Goal: Task Accomplishment & Management: Use online tool/utility

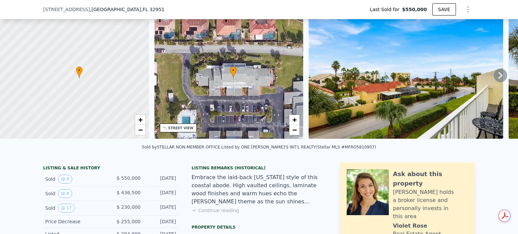
scroll to position [37, 0]
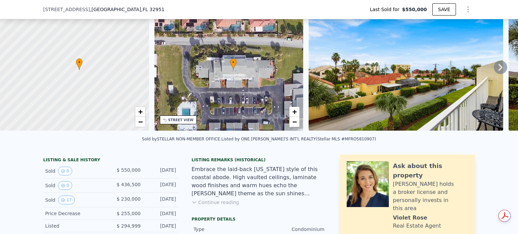
click at [498, 71] on icon at bounding box center [500, 67] width 4 height 7
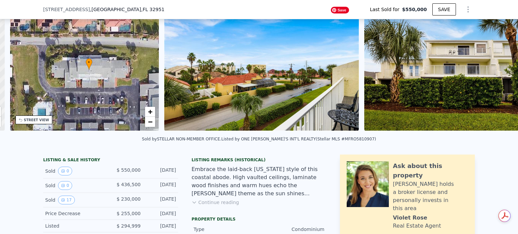
scroll to position [0, 167]
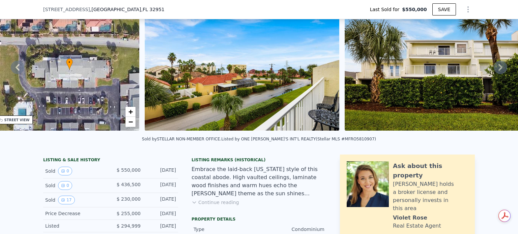
click at [498, 71] on icon at bounding box center [500, 67] width 4 height 7
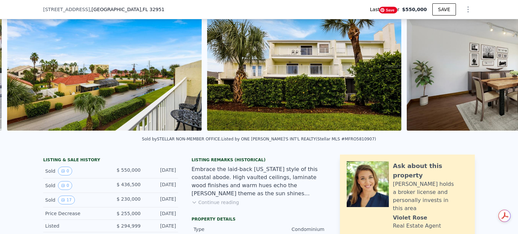
scroll to position [0, 328]
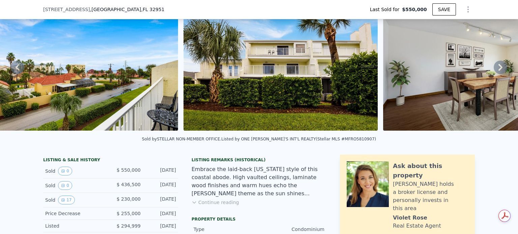
click at [498, 71] on icon at bounding box center [500, 67] width 4 height 7
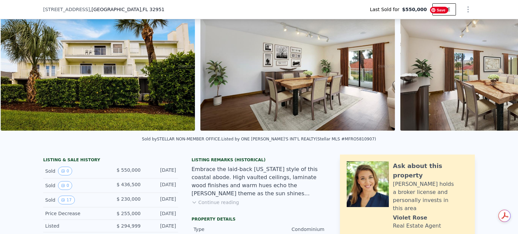
scroll to position [0, 540]
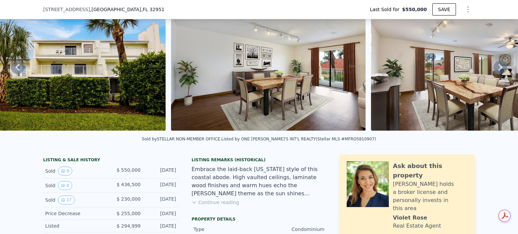
click at [494, 74] on icon at bounding box center [500, 67] width 13 height 13
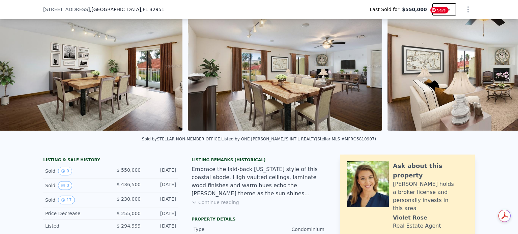
scroll to position [0, 752]
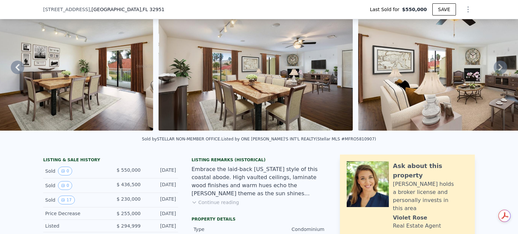
click at [494, 74] on icon at bounding box center [500, 67] width 13 height 13
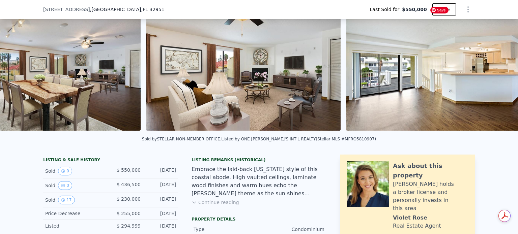
scroll to position [0, 964]
click at [494, 74] on icon at bounding box center [500, 67] width 13 height 13
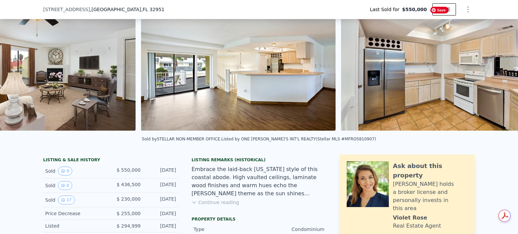
scroll to position [0, 1177]
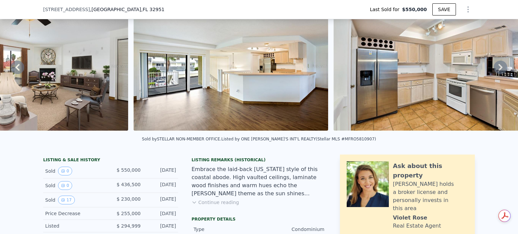
click at [494, 74] on icon at bounding box center [500, 67] width 13 height 13
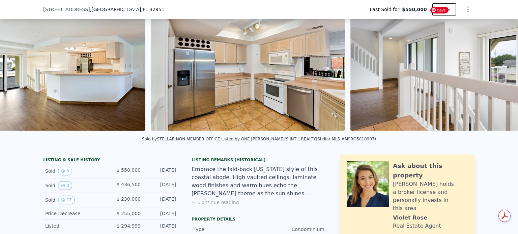
scroll to position [0, 1389]
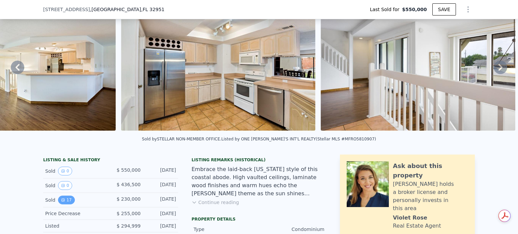
click at [58, 205] on button "17" at bounding box center [66, 200] width 17 height 9
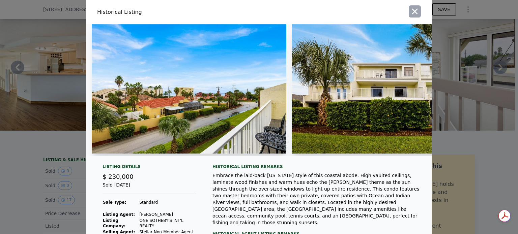
click at [418, 13] on icon "button" at bounding box center [415, 12] width 6 height 6
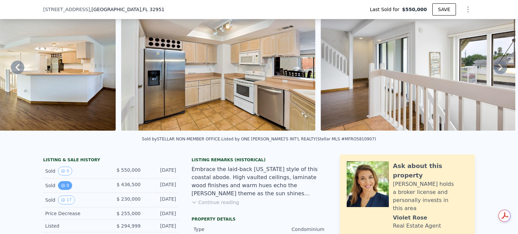
click at [58, 190] on button "0" at bounding box center [65, 185] width 14 height 9
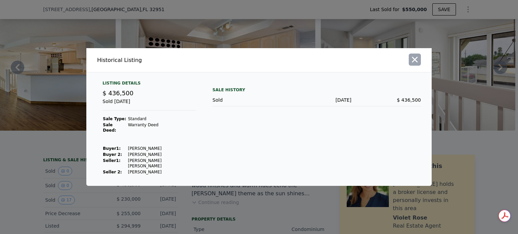
click at [418, 63] on icon "button" at bounding box center [415, 60] width 6 height 6
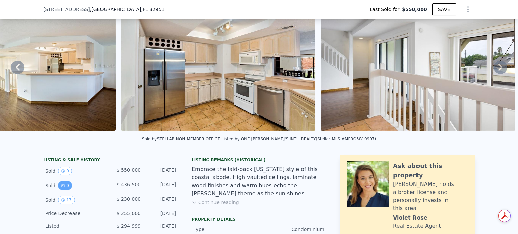
click at [58, 190] on button "0" at bounding box center [65, 185] width 14 height 9
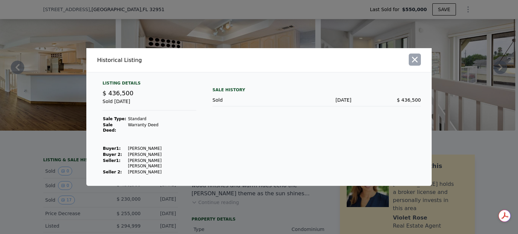
click at [418, 61] on icon "button" at bounding box center [415, 60] width 6 height 6
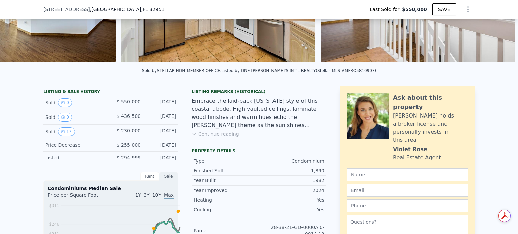
scroll to position [106, 0]
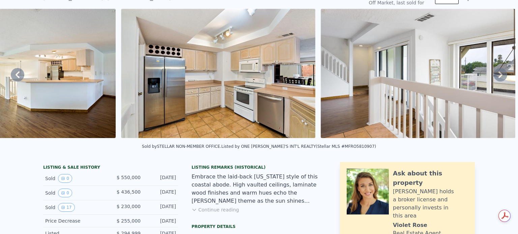
scroll to position [0, 0]
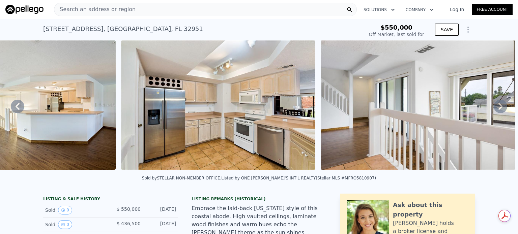
click at [494, 113] on icon at bounding box center [500, 106] width 13 height 13
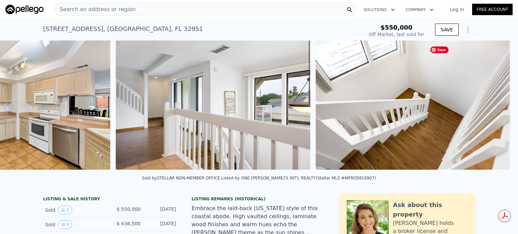
scroll to position [0, 1602]
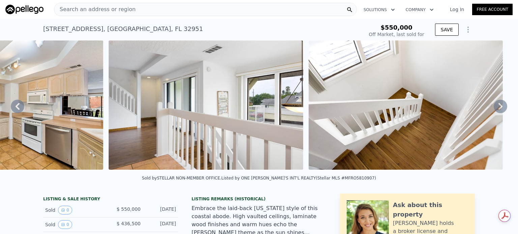
click at [494, 113] on icon at bounding box center [500, 106] width 13 height 13
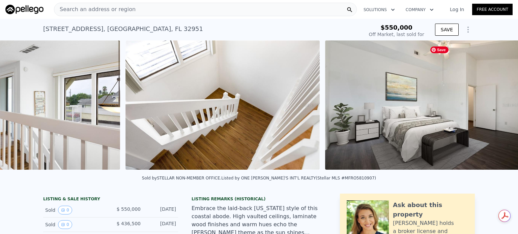
scroll to position [0, 1814]
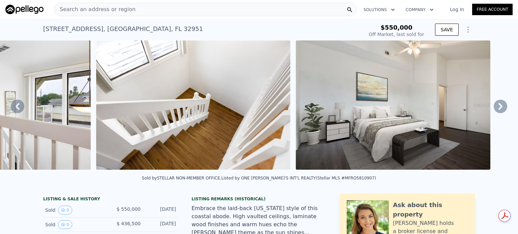
click at [494, 113] on icon at bounding box center [500, 106] width 13 height 13
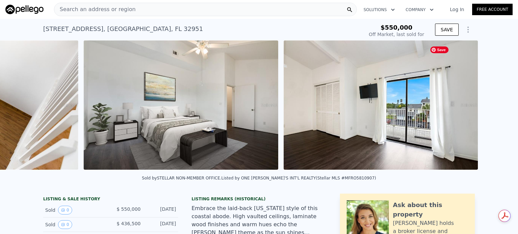
scroll to position [0, 2026]
click at [494, 113] on icon at bounding box center [500, 106] width 13 height 13
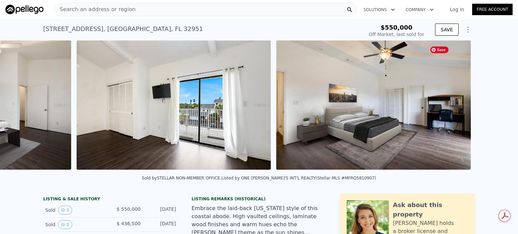
scroll to position [0, 2239]
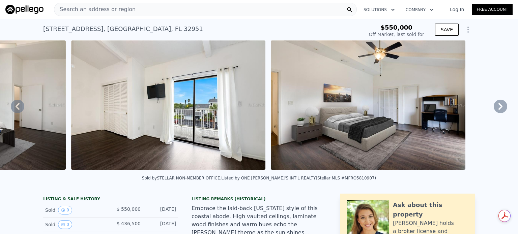
click at [494, 113] on icon at bounding box center [500, 106] width 13 height 13
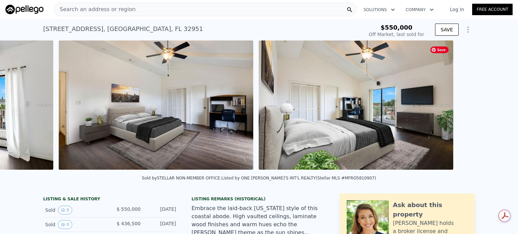
scroll to position [0, 2451]
click at [494, 113] on icon at bounding box center [500, 106] width 13 height 13
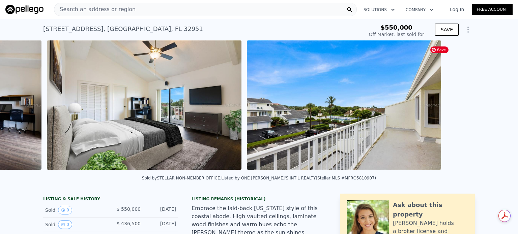
scroll to position [0, 2663]
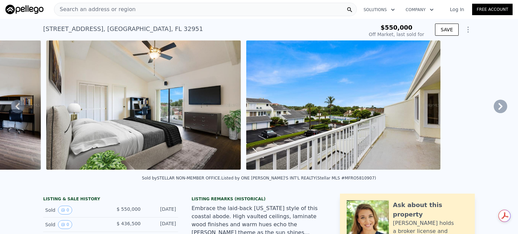
click at [494, 113] on icon at bounding box center [500, 106] width 13 height 13
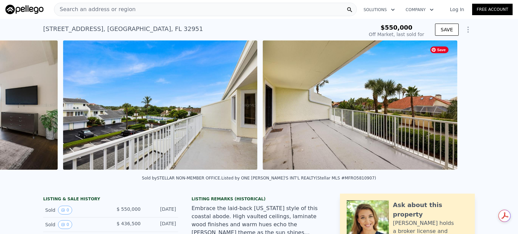
scroll to position [0, 2876]
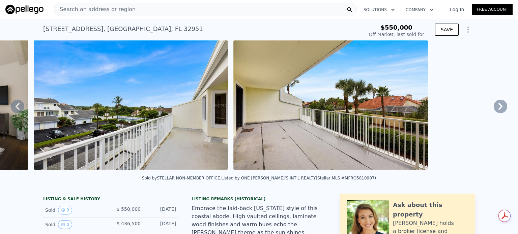
click at [494, 113] on icon at bounding box center [500, 106] width 13 height 13
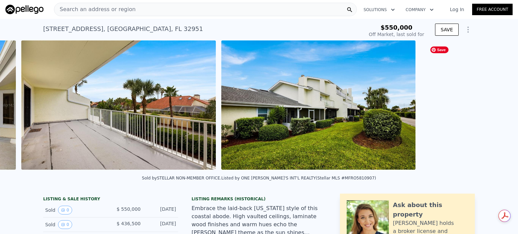
scroll to position [0, 3088]
click at [494, 113] on icon at bounding box center [500, 106] width 13 height 13
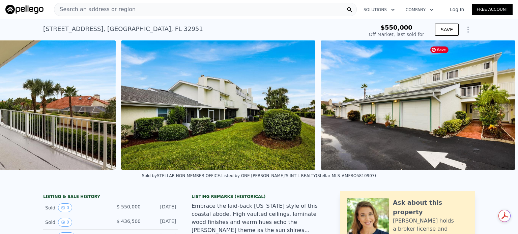
scroll to position [0, 3300]
click at [494, 112] on icon at bounding box center [500, 104] width 13 height 13
click at [490, 114] on img at bounding box center [418, 104] width 195 height 129
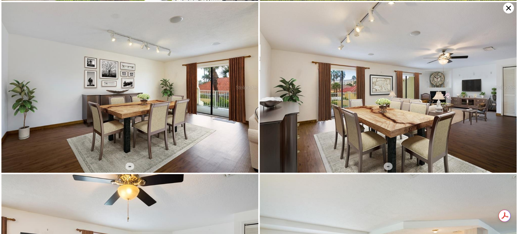
scroll to position [0, 0]
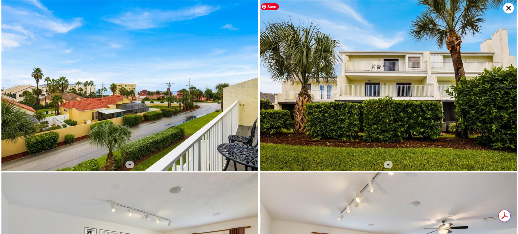
click at [270, 6] on span "Save" at bounding box center [270, 6] width 18 height 7
type input "$ 604,000"
type input "$ 320,232"
drag, startPoint x: 478, startPoint y: 144, endPoint x: 171, endPoint y: 59, distance: 318.3
click at [171, 59] on img at bounding box center [129, 85] width 257 height 171
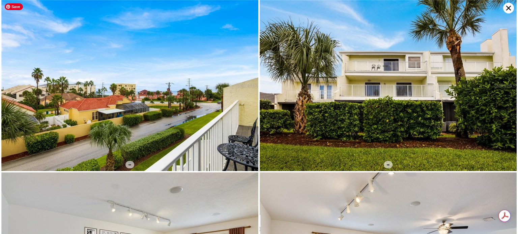
click at [15, 8] on span "Save" at bounding box center [14, 6] width 18 height 7
